Goal: Communication & Community: Answer question/provide support

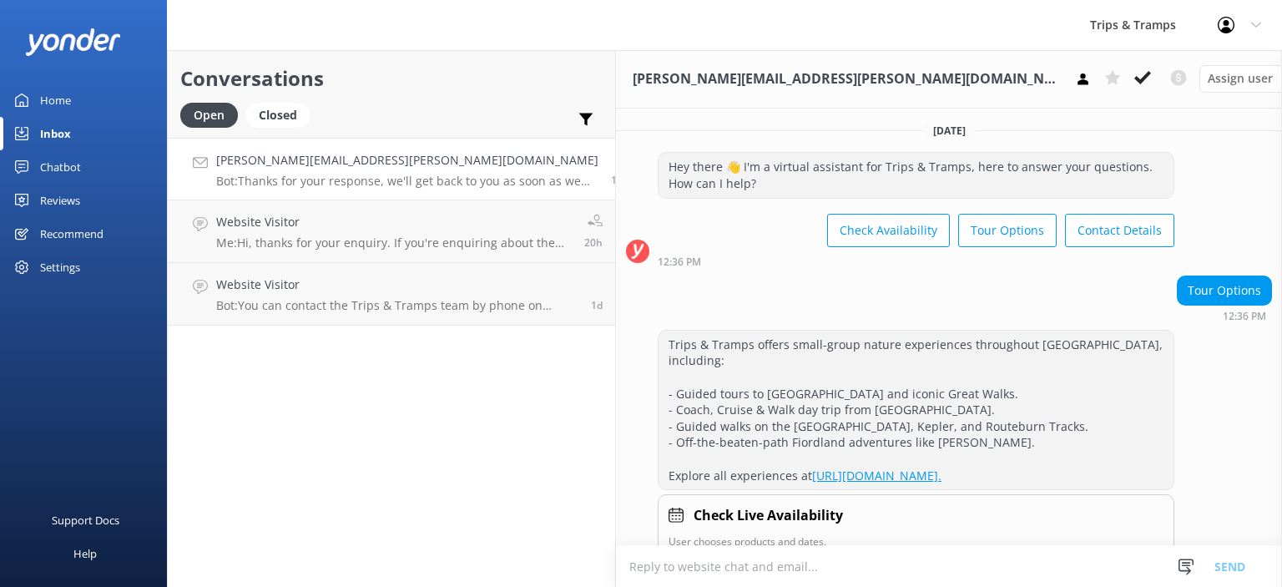
scroll to position [334, 0]
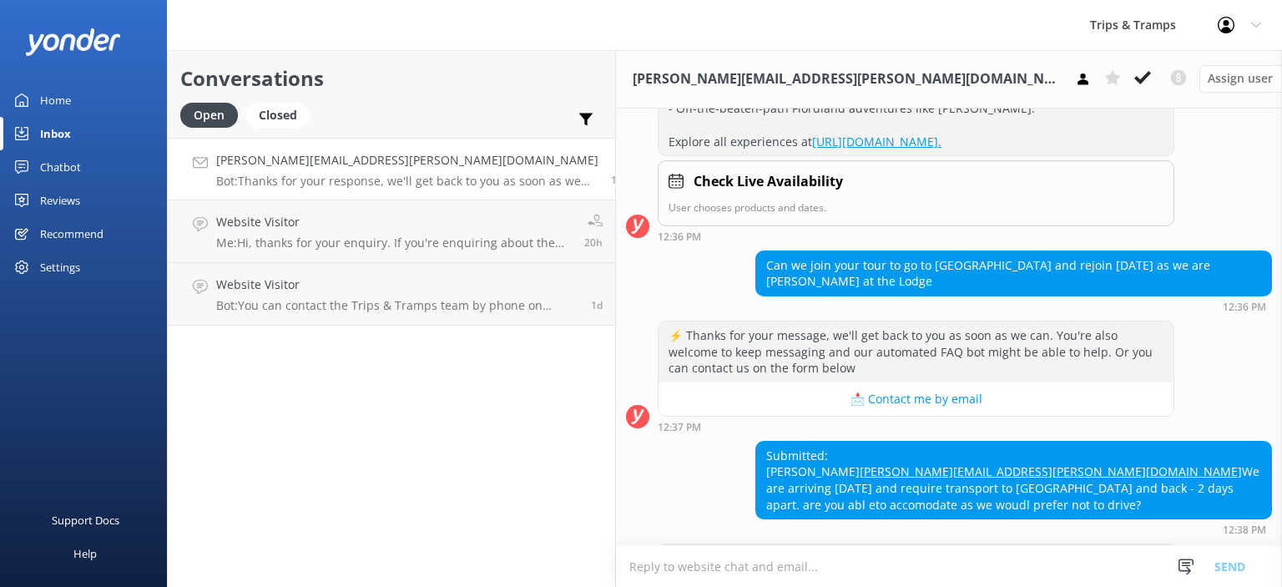
click at [63, 129] on div "Inbox" at bounding box center [55, 133] width 31 height 33
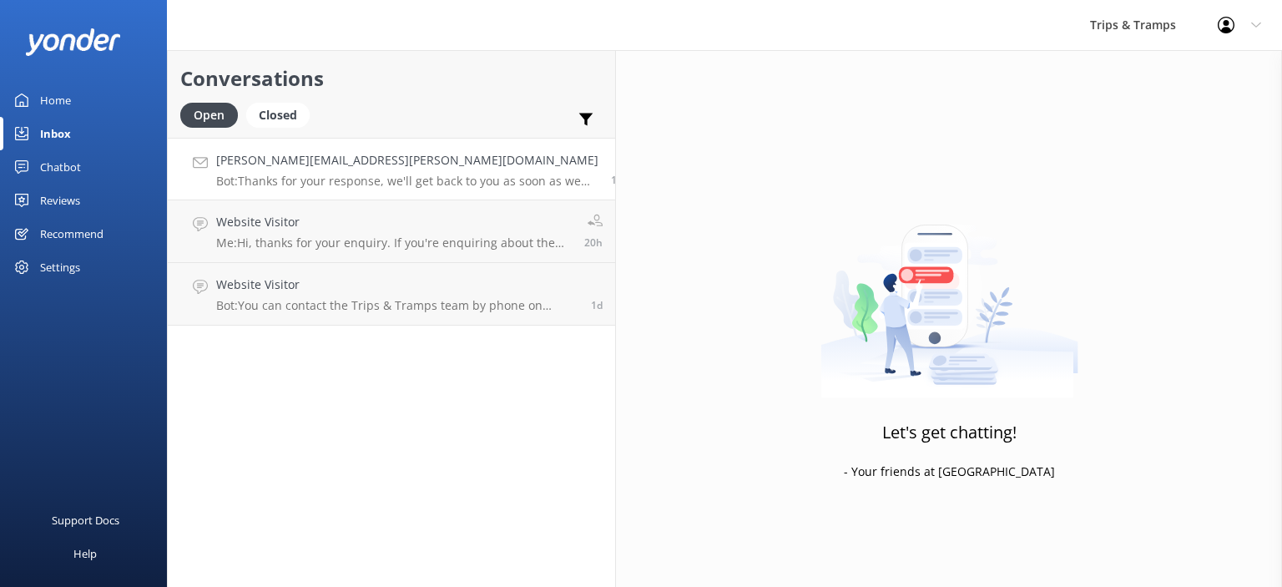
click at [351, 183] on p "Bot: Thanks for your response, we'll get back to you as soon as we can during o…" at bounding box center [407, 181] width 382 height 15
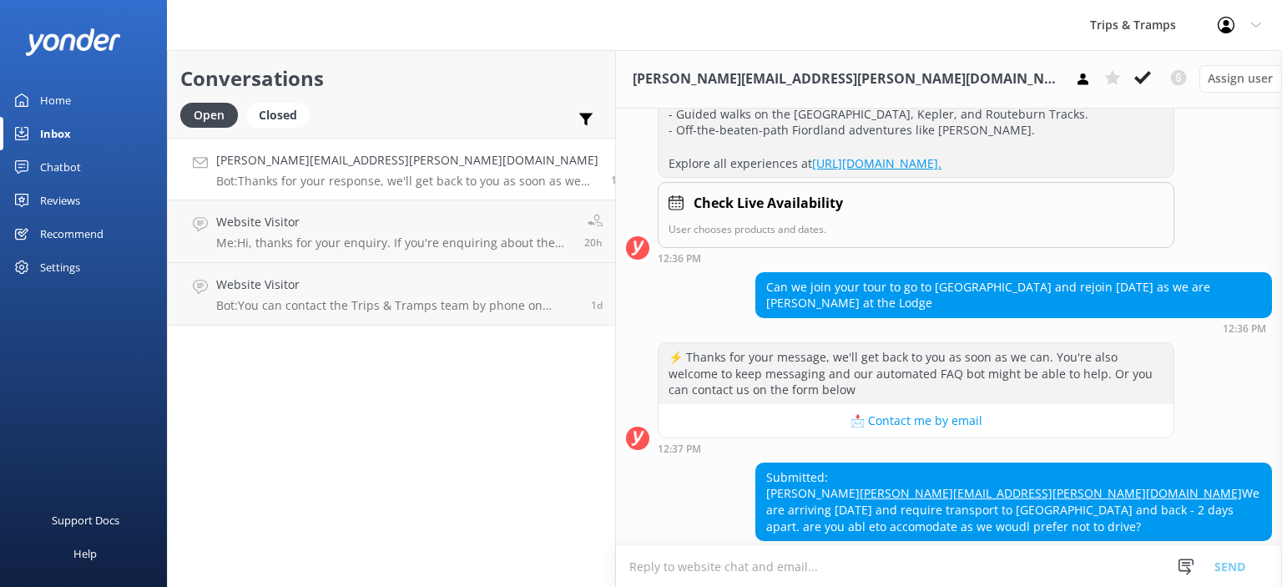
scroll to position [334, 0]
